Goal: Task Accomplishment & Management: Manage account settings

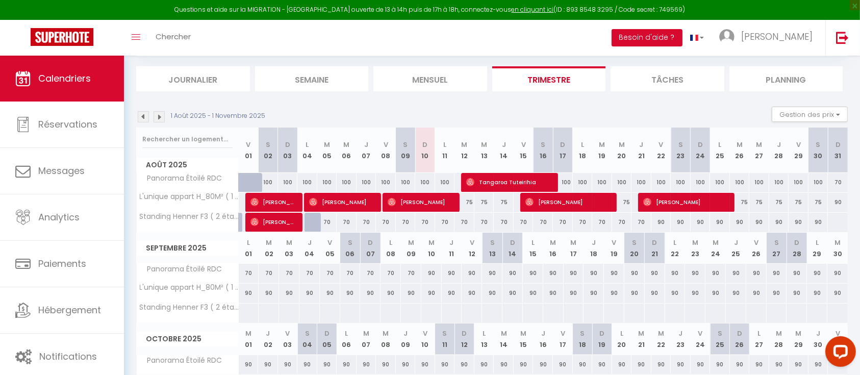
scroll to position [184, 0]
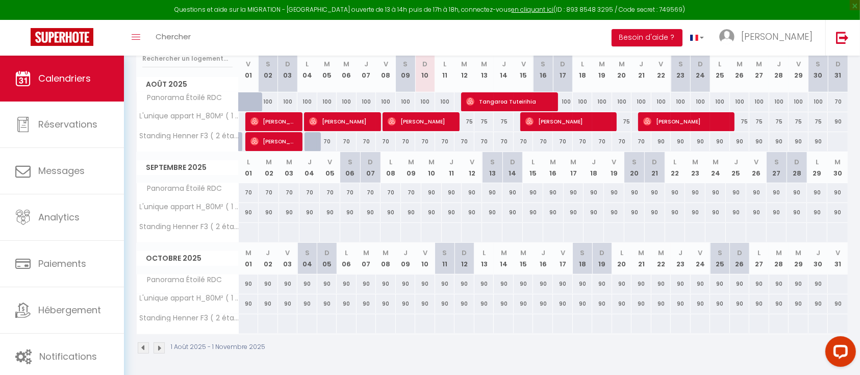
click at [838, 143] on div at bounding box center [837, 141] width 20 height 19
type input "Dim 31 Août 2025"
type input "Lun 01 Septembre 2025"
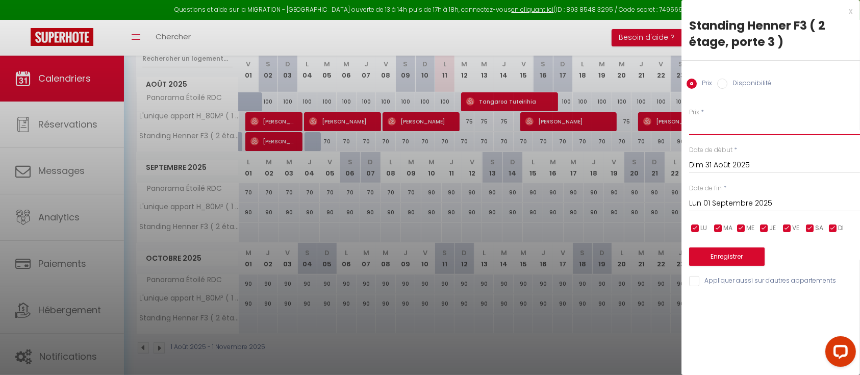
click at [706, 125] on input "Prix" at bounding box center [774, 126] width 171 height 18
click at [716, 126] on input "100" at bounding box center [774, 126] width 171 height 18
type input "1"
type input "0"
type input "80"
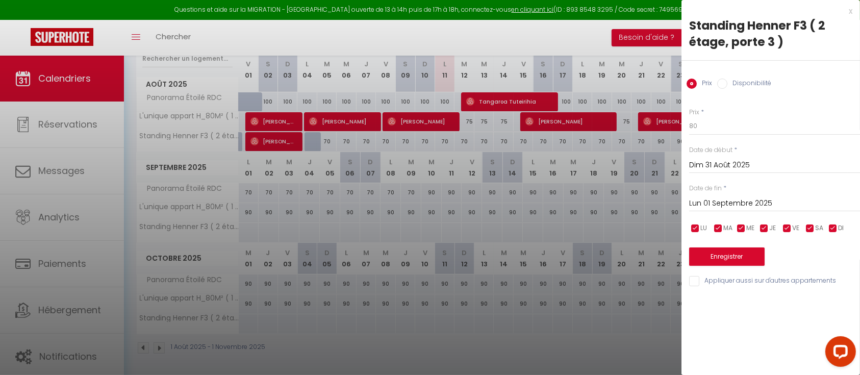
click at [754, 202] on input "Lun 01 Septembre 2025" at bounding box center [774, 203] width 171 height 13
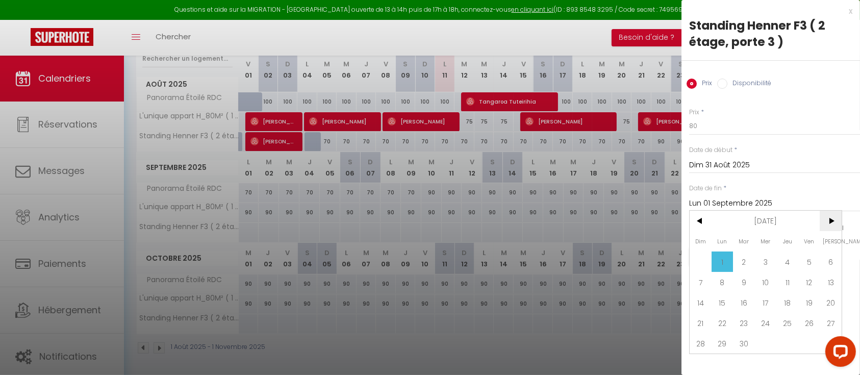
click at [833, 220] on span ">" at bounding box center [830, 221] width 22 height 20
click at [814, 345] on span "31" at bounding box center [809, 343] width 22 height 20
type input "Ven 31 Octobre 2025"
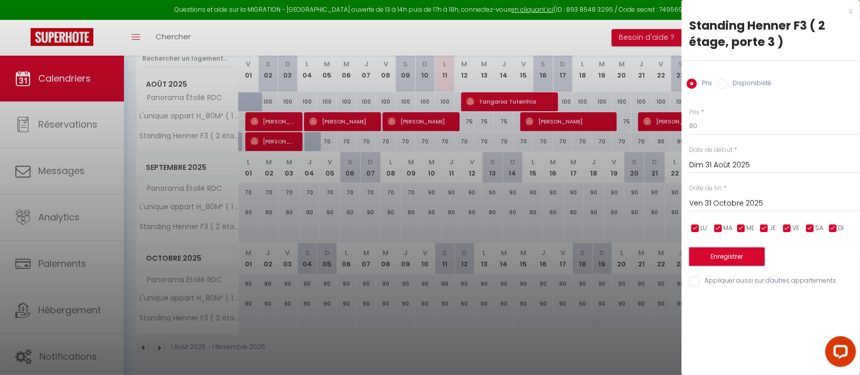
click at [759, 263] on button "Enregistrer" at bounding box center [726, 256] width 75 height 18
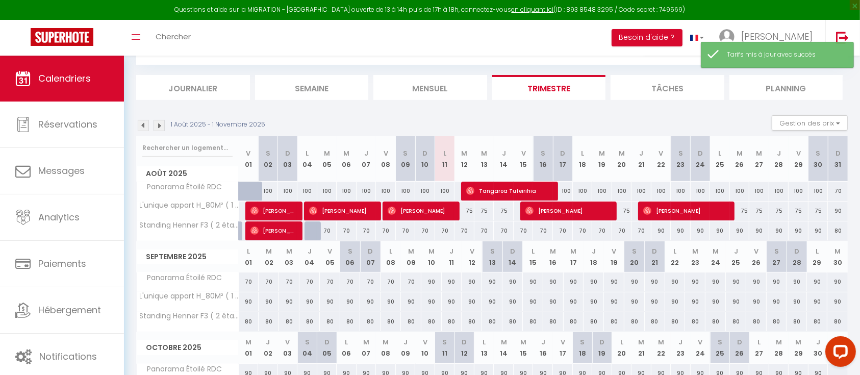
scroll to position [0, 0]
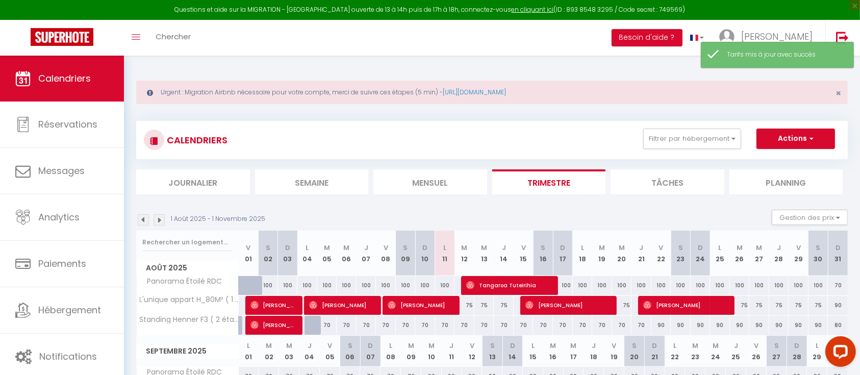
click at [160, 215] on img at bounding box center [158, 219] width 11 height 11
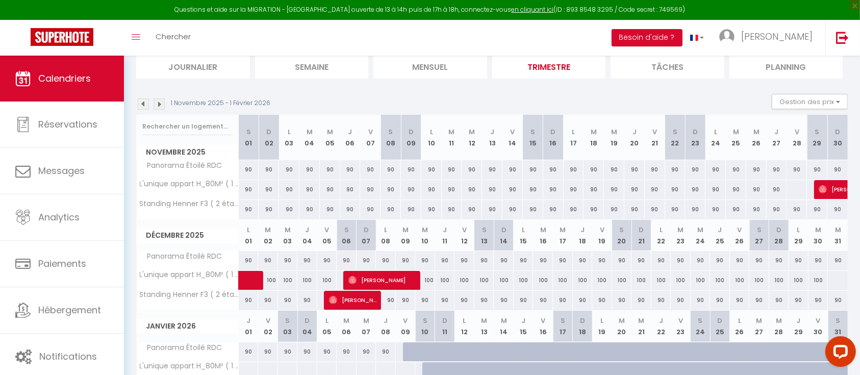
scroll to position [184, 0]
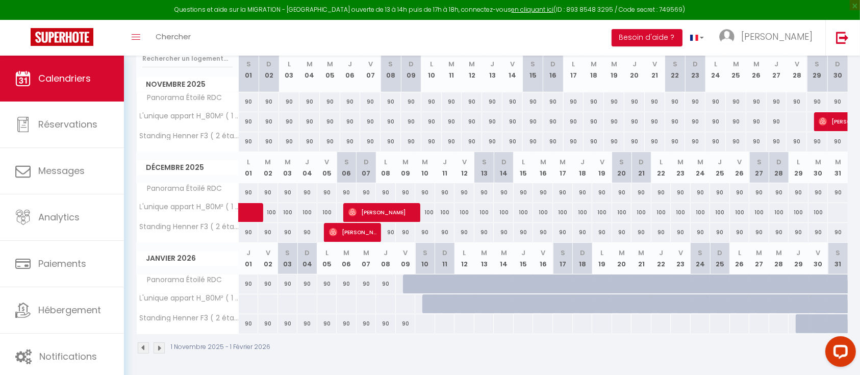
click at [834, 210] on div at bounding box center [837, 212] width 20 height 19
type input "Mer 31 Décembre 2025"
type input "Jeu 01 Janvier 2026"
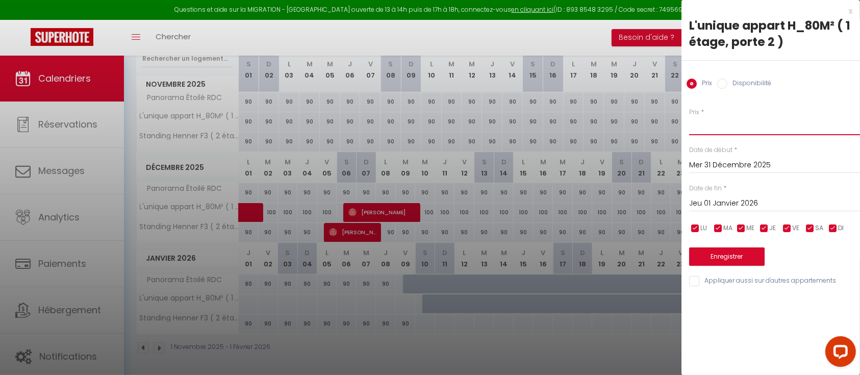
click at [732, 132] on input "Prix" at bounding box center [774, 126] width 171 height 18
type input "100"
click at [736, 206] on input "Jeu 01 Janvier 2026" at bounding box center [774, 203] width 171 height 13
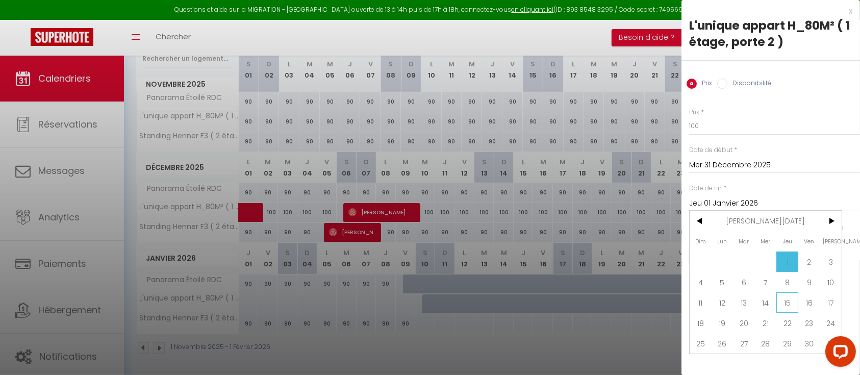
click at [793, 302] on span "15" at bounding box center [787, 302] width 22 height 20
type input "Jeu 15 Janvier 2026"
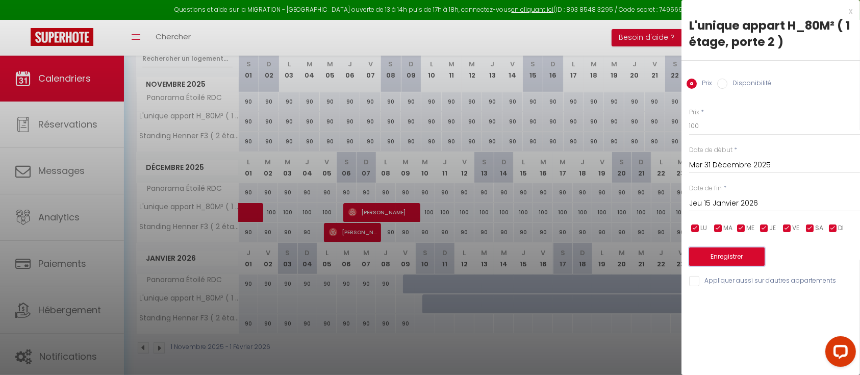
click at [704, 254] on button "Enregistrer" at bounding box center [726, 256] width 75 height 18
